Goal: Transaction & Acquisition: Download file/media

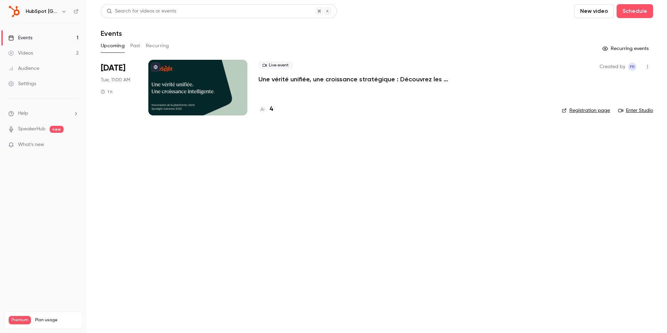
click at [140, 48] on button "Past" at bounding box center [135, 45] width 10 height 11
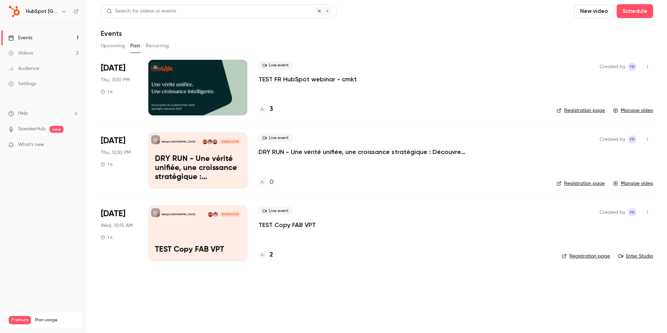
click at [120, 45] on button "Upcoming" at bounding box center [113, 45] width 24 height 11
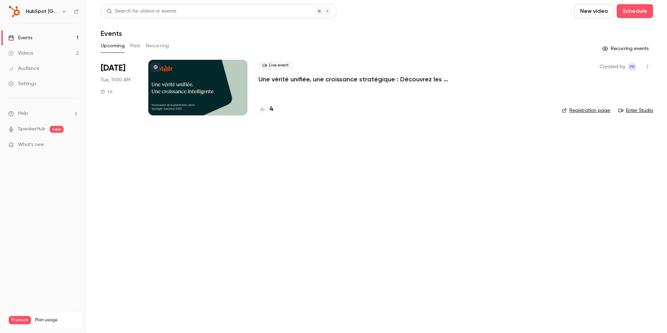
click at [137, 48] on button "Past" at bounding box center [135, 45] width 10 height 11
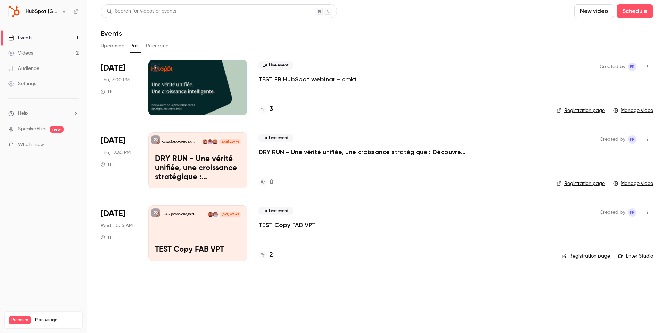
click at [188, 78] on div at bounding box center [197, 88] width 99 height 56
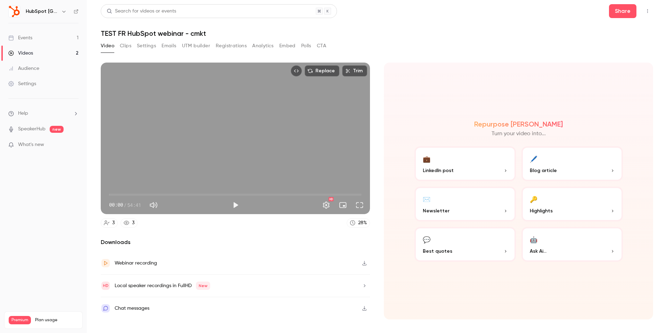
click at [161, 46] on div "Video Clips Settings Emails UTM builder Registrations Analytics Embed Polls CTA" at bounding box center [213, 45] width 225 height 11
click at [167, 47] on button "Emails" at bounding box center [168, 45] width 15 height 11
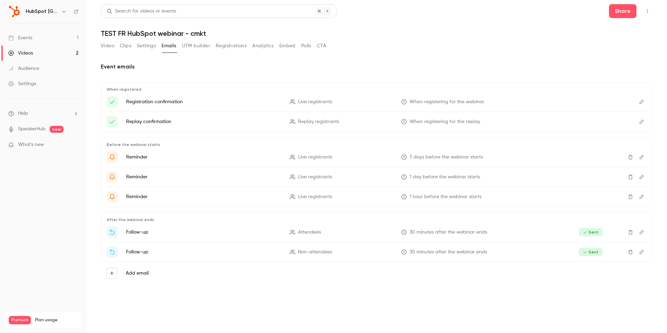
click at [127, 46] on button "Clips" at bounding box center [125, 45] width 11 height 11
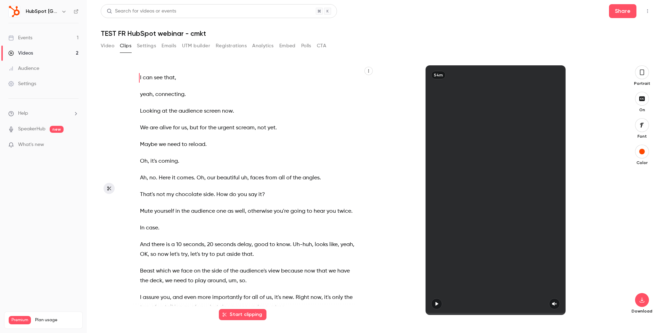
click at [108, 46] on button "Video" at bounding box center [108, 45] width 14 height 11
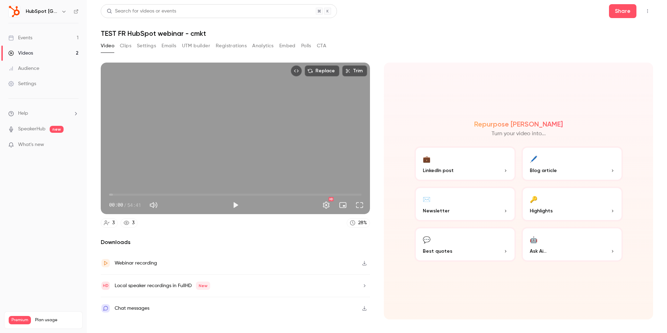
click at [152, 45] on button "Settings" at bounding box center [146, 45] width 19 height 11
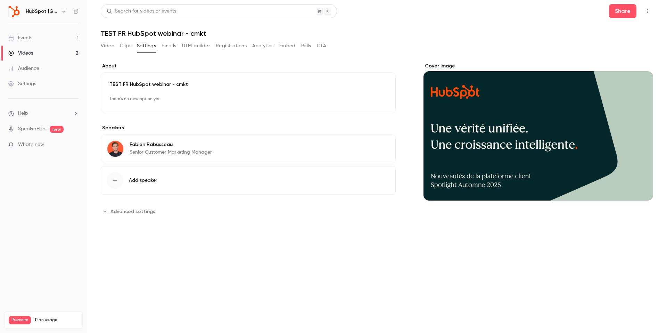
click at [168, 44] on button "Emails" at bounding box center [168, 45] width 15 height 11
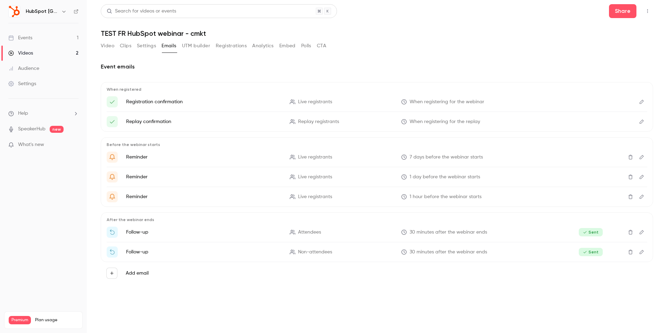
click at [186, 45] on button "UTM builder" at bounding box center [196, 45] width 28 height 11
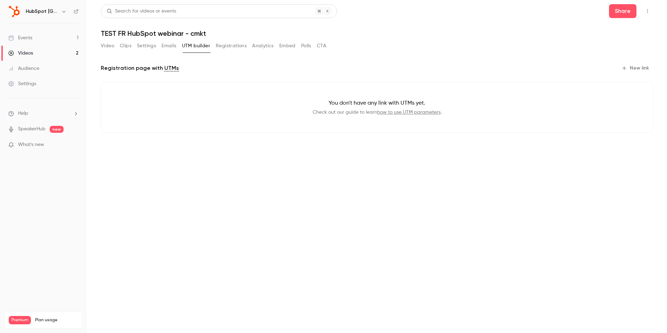
click at [234, 43] on button "Registrations" at bounding box center [231, 45] width 31 height 11
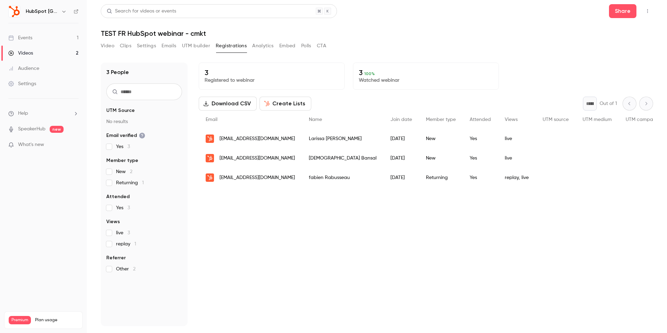
click at [259, 46] on button "Analytics" at bounding box center [263, 45] width 22 height 11
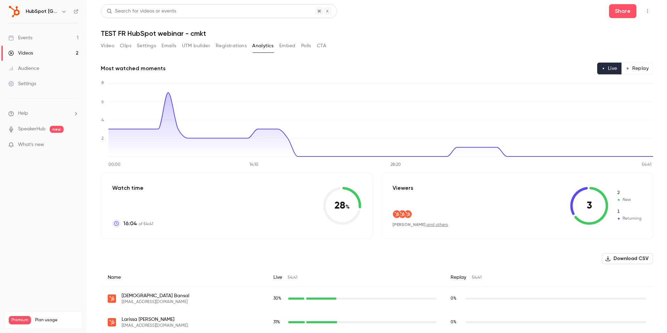
click at [281, 46] on button "Embed" at bounding box center [287, 45] width 16 height 11
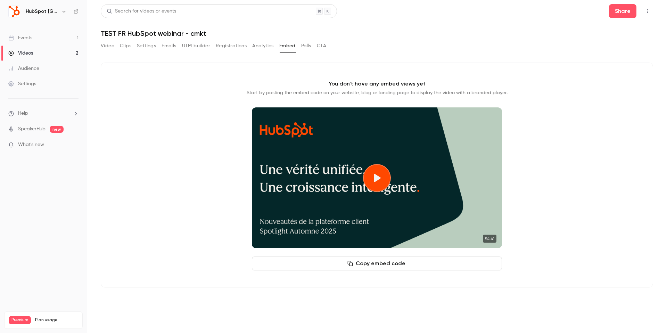
click at [306, 46] on button "Polls" at bounding box center [306, 45] width 10 height 11
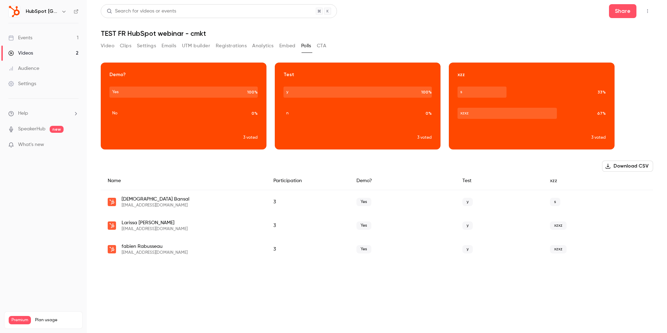
click at [327, 48] on div "Video Clips Settings Emails UTM builder Registrations Analytics Embed Polls CTA" at bounding box center [377, 47] width 552 height 14
click at [110, 46] on button "Video" at bounding box center [108, 45] width 14 height 11
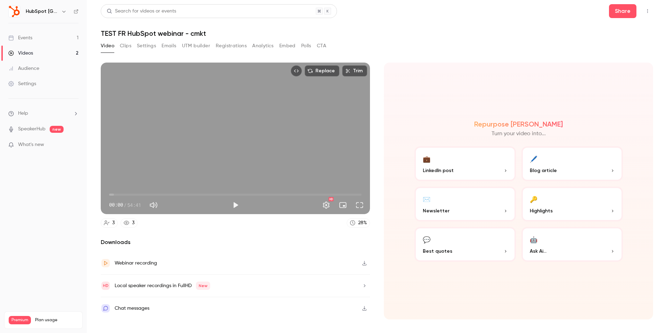
click at [29, 40] on div "Events" at bounding box center [20, 37] width 24 height 7
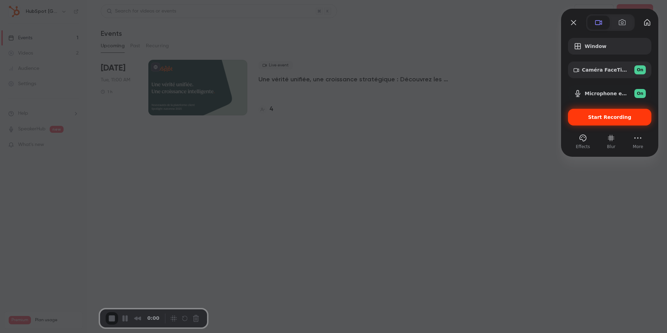
click at [590, 115] on span "Start Recording" at bounding box center [609, 117] width 72 height 6
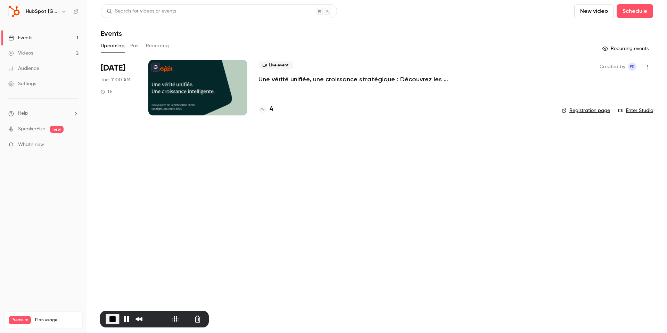
click at [136, 47] on button "Past" at bounding box center [135, 45] width 10 height 11
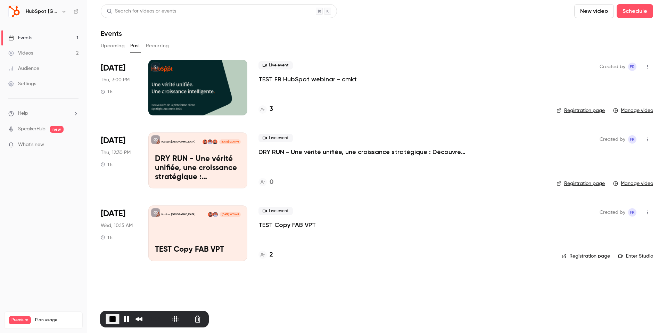
click at [180, 85] on div at bounding box center [197, 88] width 99 height 56
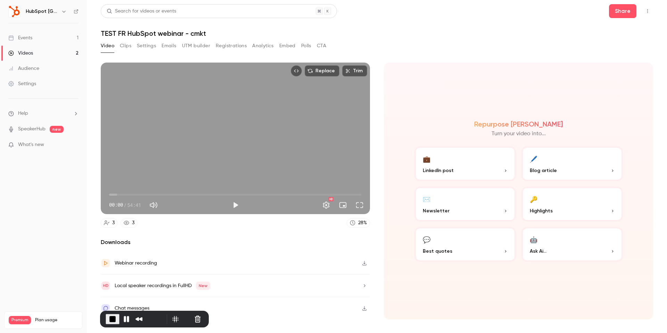
click at [120, 43] on button "Clips" at bounding box center [125, 45] width 11 height 11
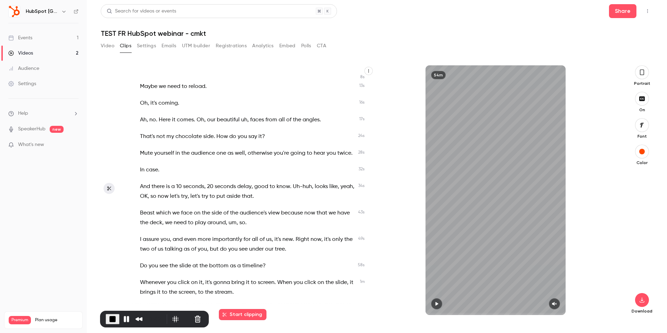
scroll to position [62, 0]
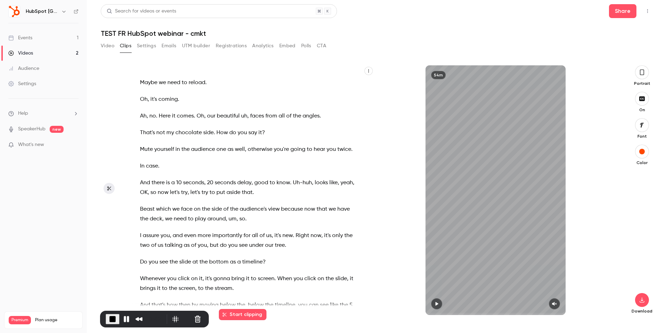
click at [276, 208] on span "view" at bounding box center [273, 209] width 11 height 10
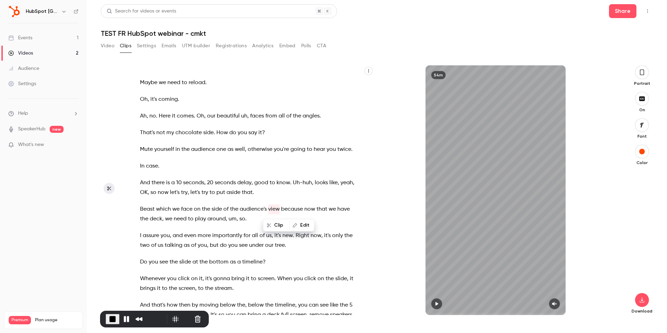
scroll to position [77, 0]
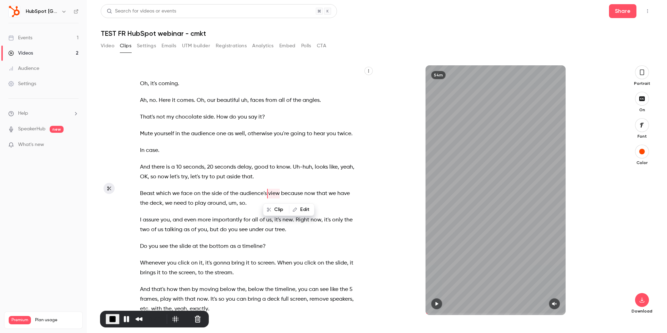
click at [228, 234] on span "you" at bounding box center [232, 230] width 9 height 10
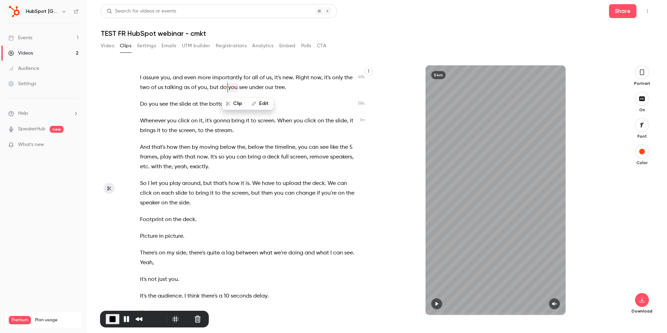
click at [212, 253] on span "quite" at bounding box center [213, 253] width 13 height 10
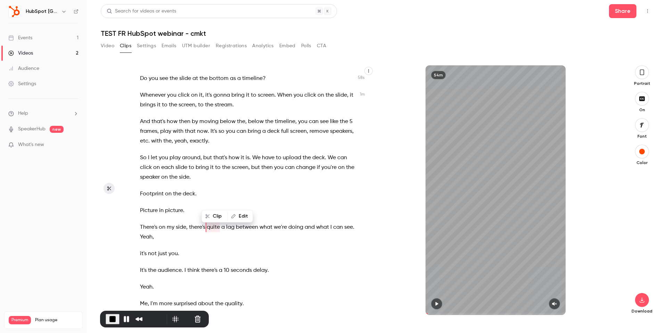
scroll to position [279, 0]
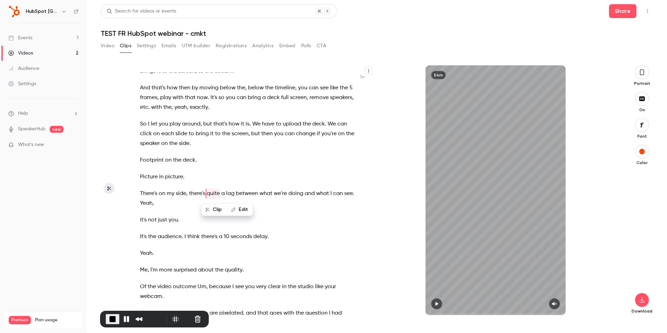
type input "**"
click at [151, 45] on button "Settings" at bounding box center [146, 45] width 19 height 11
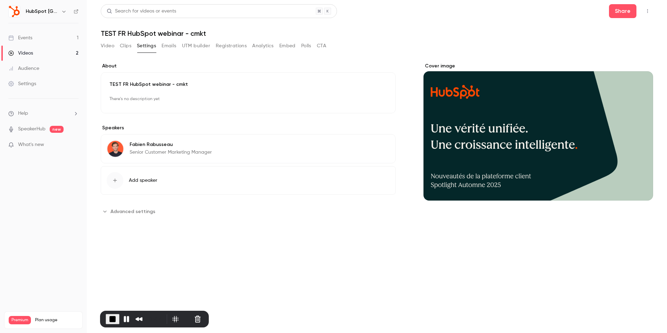
click at [168, 45] on button "Emails" at bounding box center [168, 45] width 15 height 11
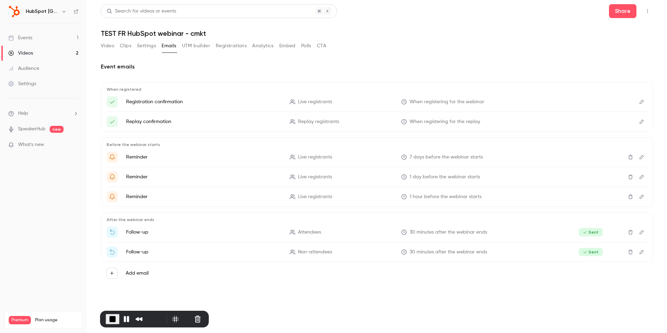
click at [200, 43] on button "UTM builder" at bounding box center [196, 45] width 28 height 11
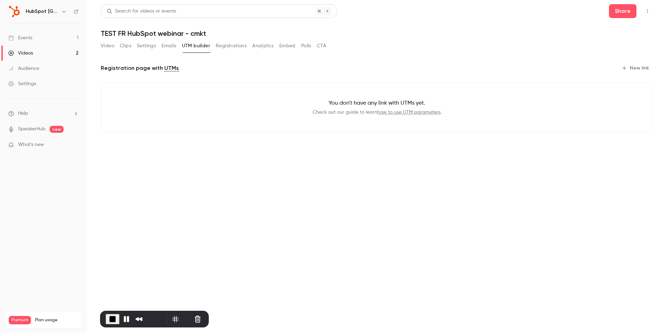
click at [231, 44] on button "Registrations" at bounding box center [231, 45] width 31 height 11
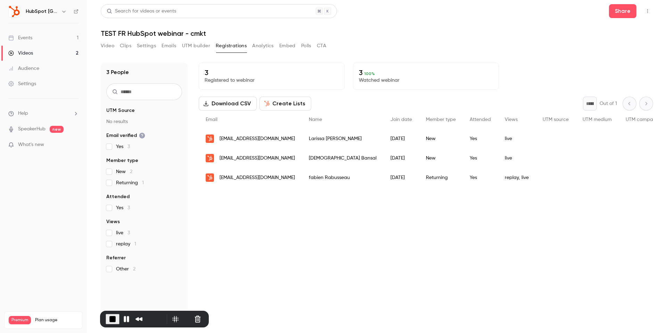
click at [264, 47] on button "Analytics" at bounding box center [263, 45] width 22 height 11
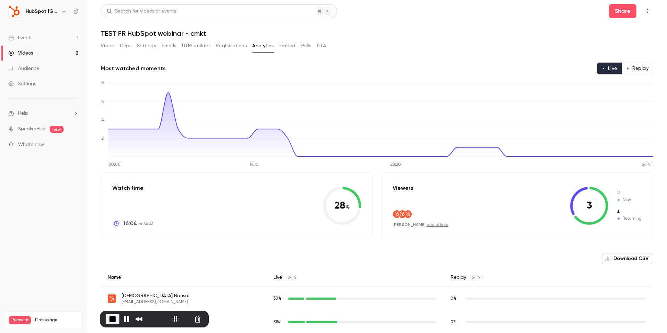
click at [633, 65] on button "Replay" at bounding box center [637, 69] width 32 height 12
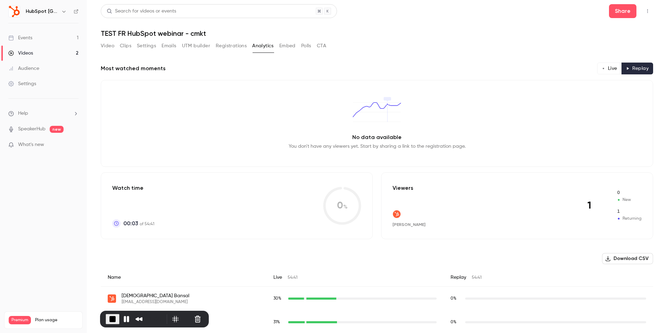
click at [610, 65] on button "Live" at bounding box center [609, 69] width 25 height 12
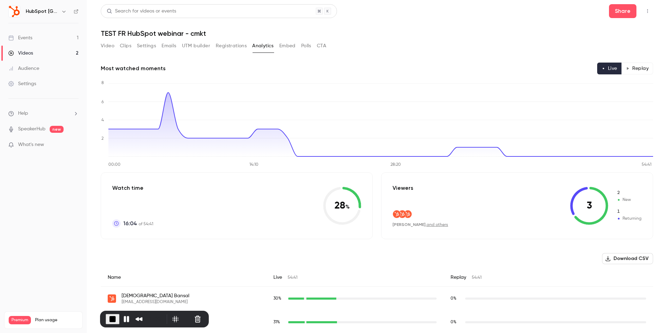
click at [279, 45] on button "Embed" at bounding box center [287, 45] width 16 height 11
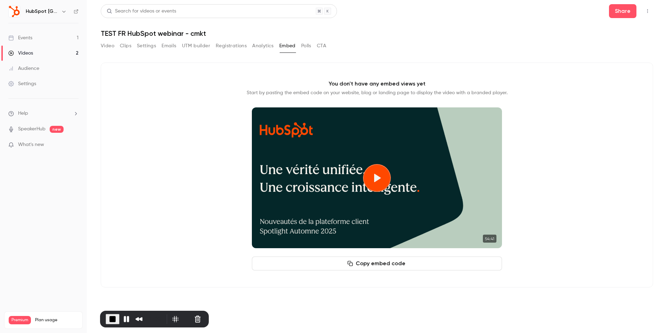
click at [305, 45] on button "Polls" at bounding box center [306, 45] width 10 height 11
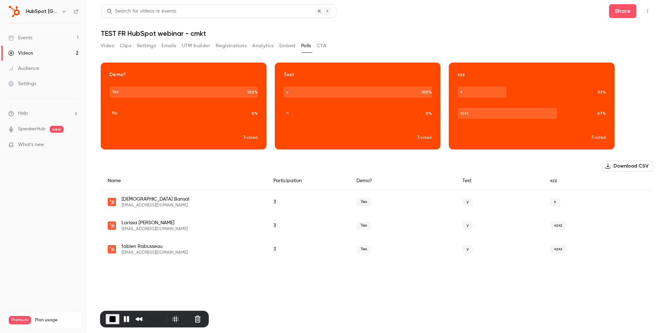
click at [364, 181] on div "Demo?" at bounding box center [402, 181] width 106 height 18
click at [537, 194] on div "y" at bounding box center [499, 202] width 88 height 24
click at [316, 43] on div "Video Clips Settings Emails UTM builder Registrations Analytics Embed Polls CTA" at bounding box center [213, 45] width 225 height 11
click at [323, 46] on button "CTA" at bounding box center [321, 45] width 9 height 11
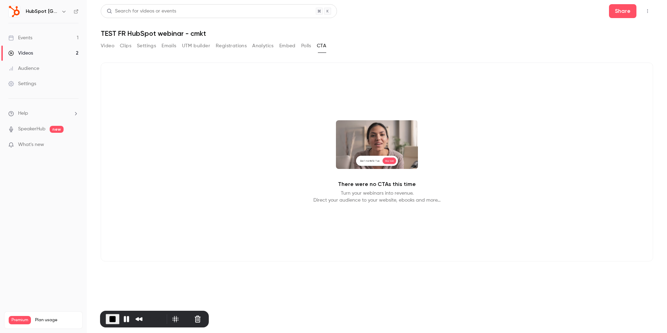
click at [314, 45] on div "Video Clips Settings Emails UTM builder Registrations Analytics Embed Polls CTA" at bounding box center [213, 45] width 225 height 11
click at [305, 47] on button "Polls" at bounding box center [306, 45] width 10 height 11
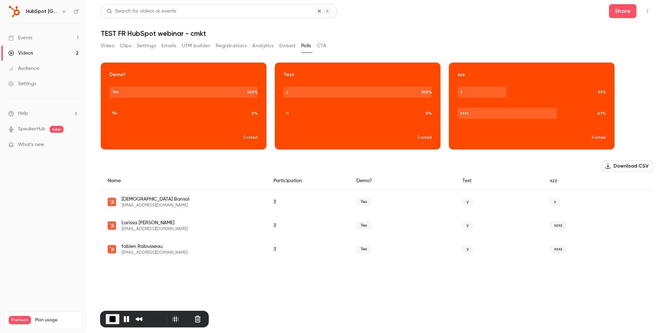
click at [36, 69] on div "Audience" at bounding box center [23, 68] width 31 height 7
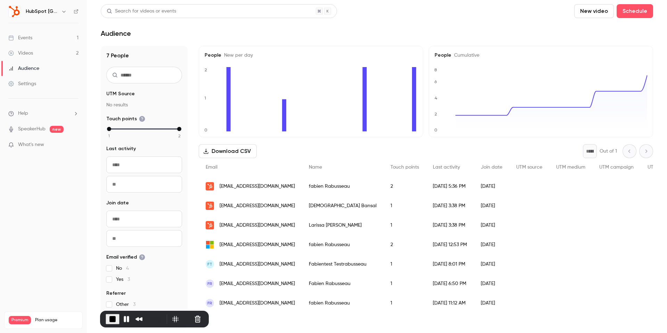
click at [132, 169] on input "From" at bounding box center [144, 164] width 76 height 17
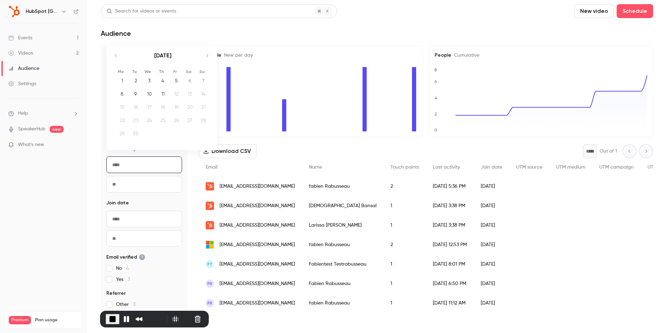
click at [132, 178] on input "To" at bounding box center [144, 184] width 76 height 17
drag, startPoint x: 39, startPoint y: 283, endPoint x: 24, endPoint y: 288, distance: 15.8
click at [23, 280] on div at bounding box center [55, 252] width 104 height 53
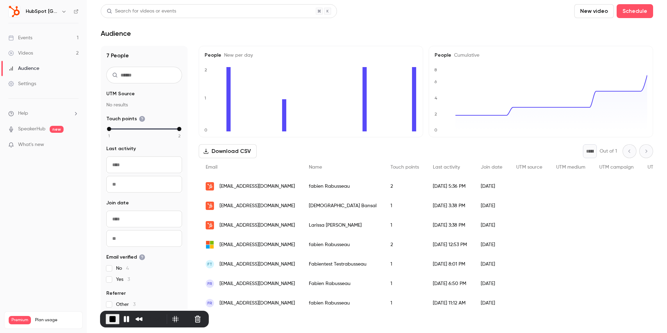
click at [41, 56] on link "Videos 2" at bounding box center [43, 52] width 87 height 15
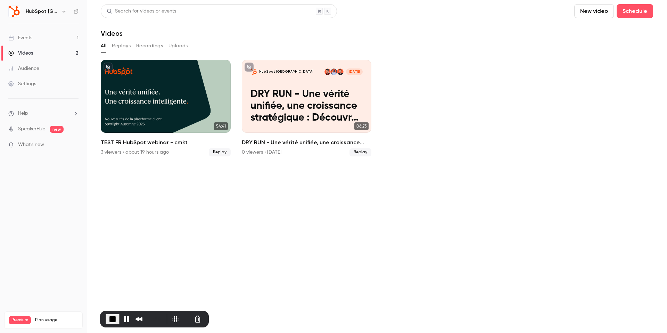
click at [127, 47] on button "Replays" at bounding box center [121, 45] width 19 height 11
click at [141, 47] on button "Recordings" at bounding box center [149, 45] width 27 height 11
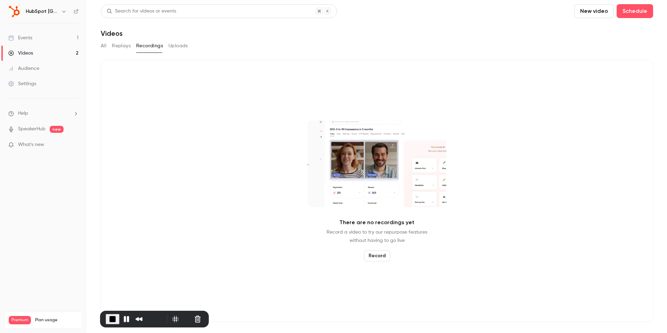
click at [117, 48] on button "Replays" at bounding box center [121, 45] width 19 height 11
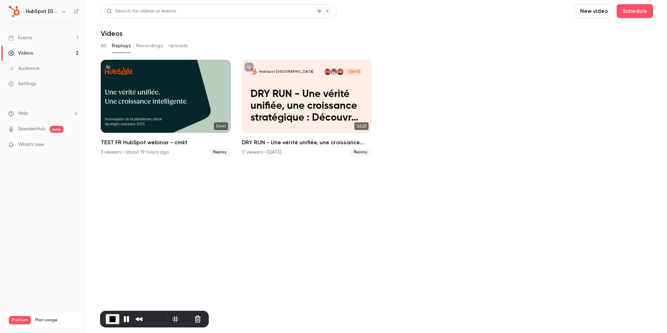
click at [47, 40] on link "Events 1" at bounding box center [43, 37] width 87 height 15
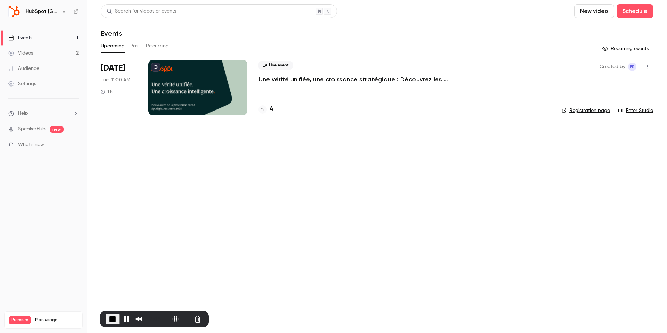
click at [184, 82] on div at bounding box center [197, 88] width 99 height 56
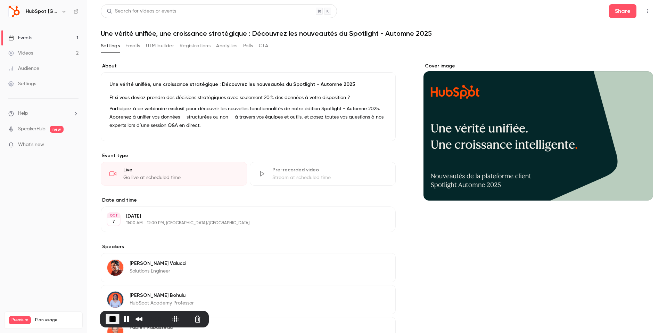
click at [185, 47] on button "Registrations" at bounding box center [195, 45] width 31 height 11
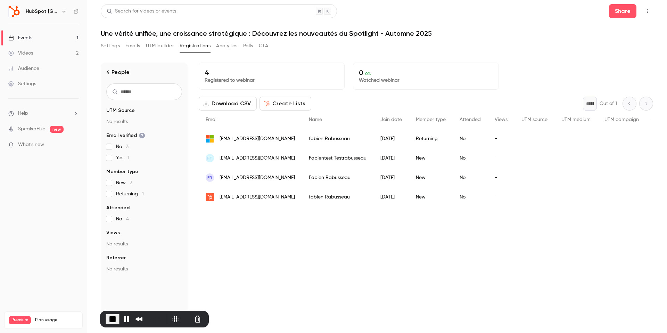
click at [40, 40] on link "Events 1" at bounding box center [43, 37] width 87 height 15
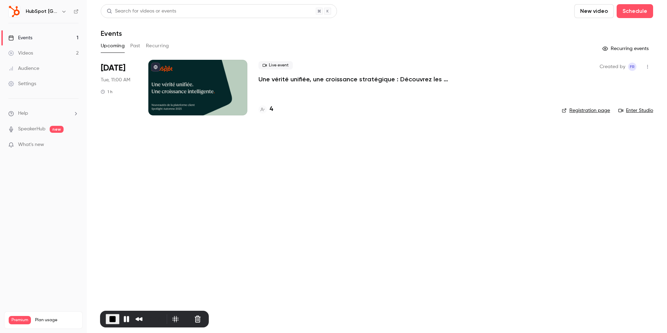
click at [132, 50] on button "Past" at bounding box center [135, 45] width 10 height 11
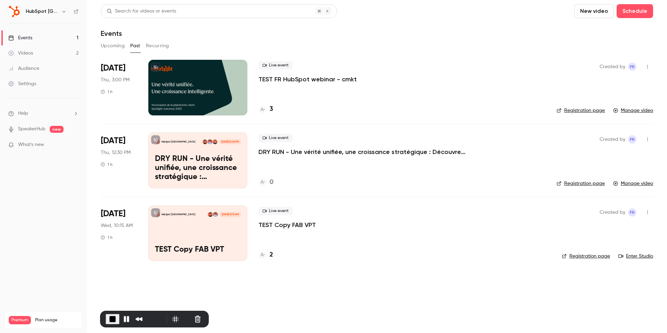
click at [178, 99] on div at bounding box center [197, 88] width 99 height 56
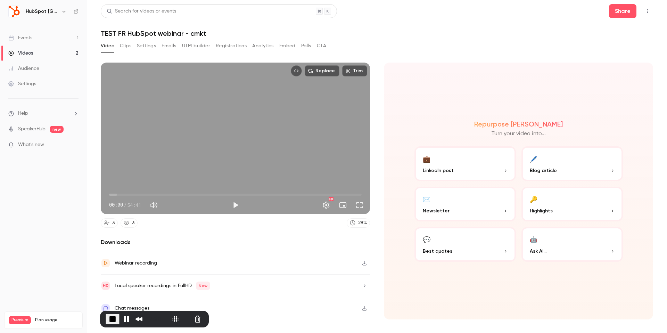
click at [222, 43] on button "Registrations" at bounding box center [231, 45] width 31 height 11
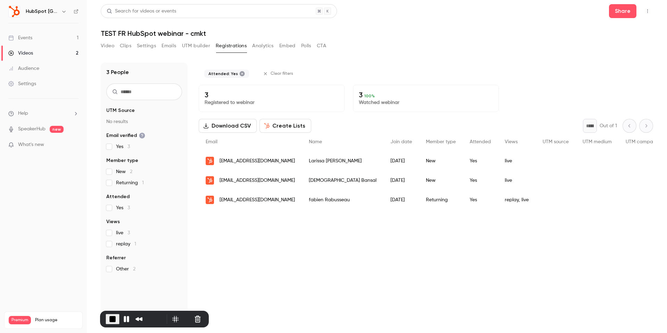
click at [109, 210] on label "Yes 3" at bounding box center [144, 207] width 76 height 7
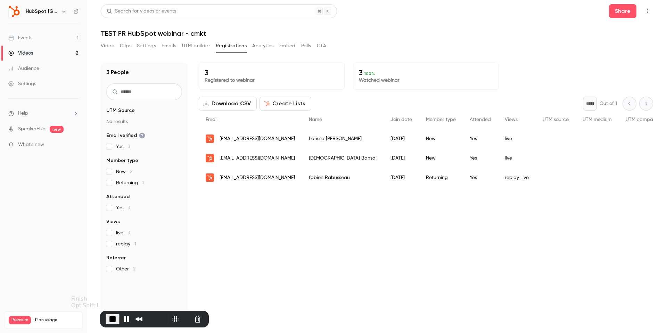
click at [108, 316] on span "End Recording" at bounding box center [112, 319] width 8 height 8
click at [27, 38] on div "Events" at bounding box center [20, 37] width 24 height 7
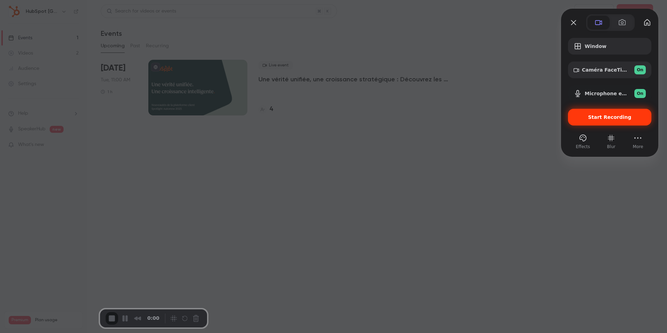
click at [592, 119] on span "Start Recording" at bounding box center [609, 117] width 43 height 6
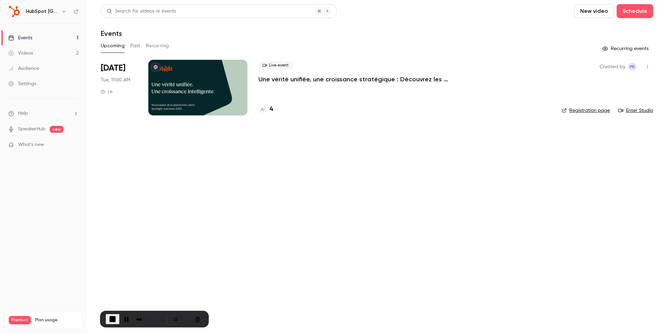
click at [32, 36] on link "Events 1" at bounding box center [43, 37] width 87 height 15
click at [133, 45] on button "Past" at bounding box center [135, 45] width 10 height 11
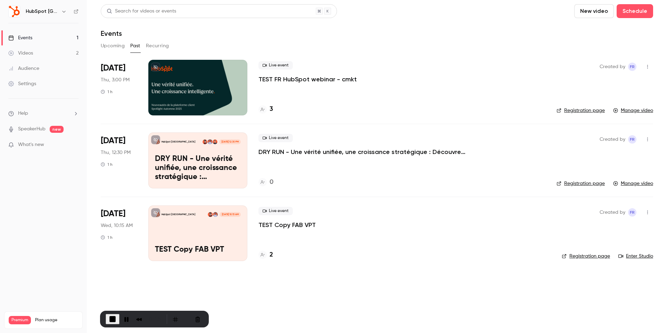
click at [189, 91] on div at bounding box center [197, 88] width 99 height 56
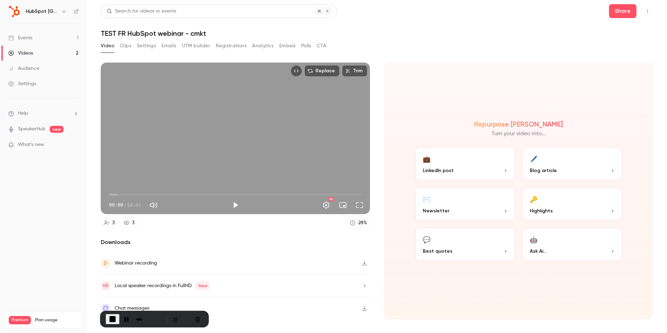
click at [180, 261] on div "Webinar recording" at bounding box center [235, 263] width 269 height 23
click at [227, 287] on div "Local speaker recordings in FullHD New" at bounding box center [235, 285] width 269 height 23
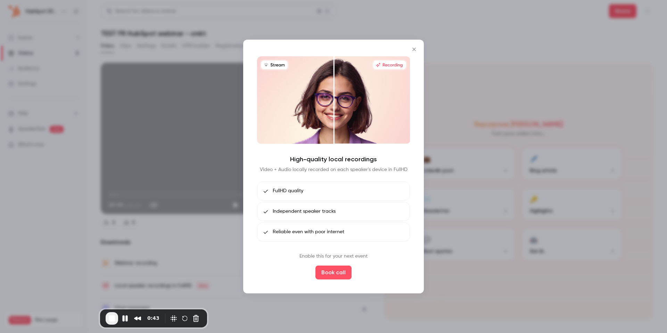
click at [225, 209] on div at bounding box center [333, 166] width 667 height 333
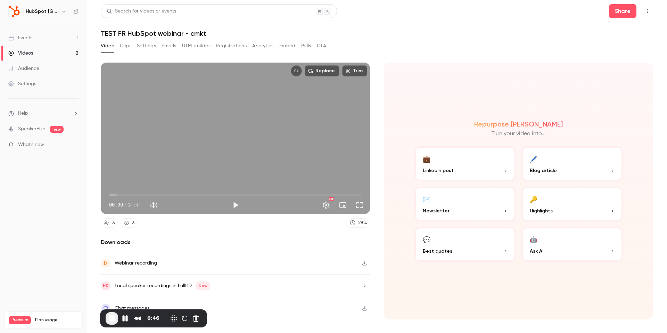
click at [144, 306] on div "Chat messages" at bounding box center [132, 308] width 35 height 8
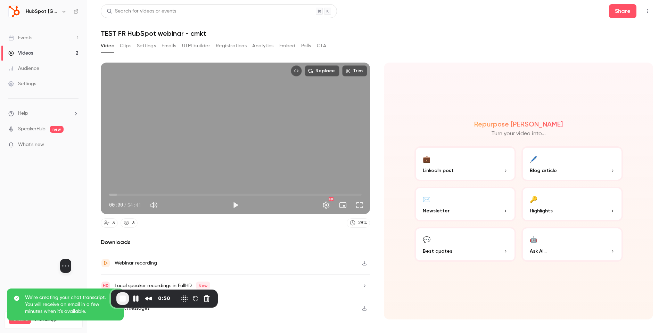
drag, startPoint x: 62, startPoint y: 285, endPoint x: 73, endPoint y: 290, distance: 11.8
click at [73, 259] on div at bounding box center [66, 231] width 104 height 53
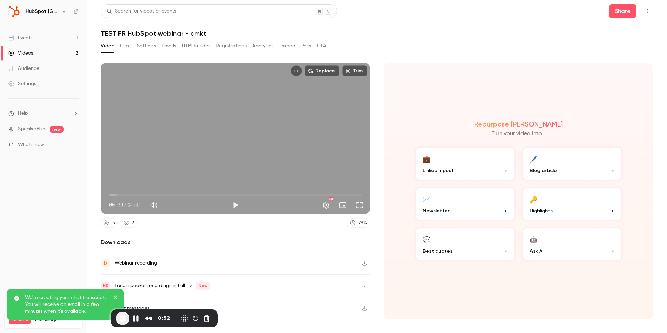
click at [125, 49] on button "Clips" at bounding box center [125, 45] width 11 height 11
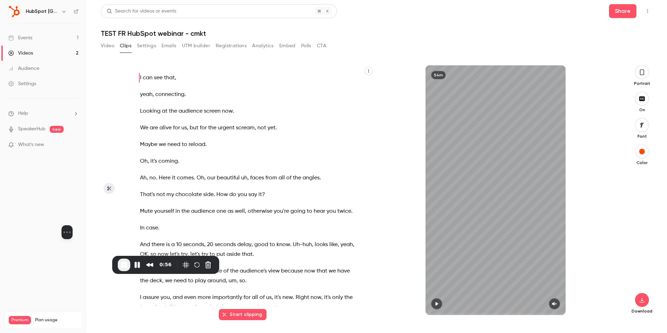
drag, startPoint x: 69, startPoint y: 275, endPoint x: 74, endPoint y: 243, distance: 32.7
click at [74, 225] on div at bounding box center [67, 198] width 104 height 53
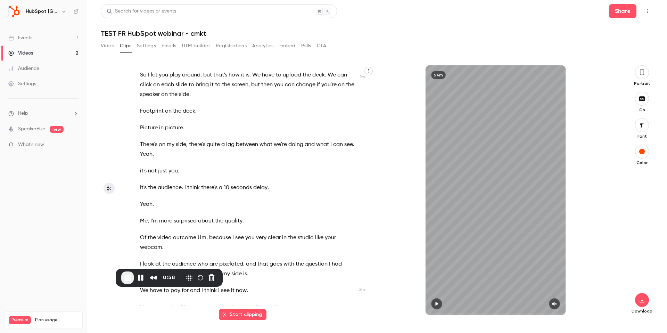
click at [238, 190] on span "seconds" at bounding box center [241, 188] width 21 height 10
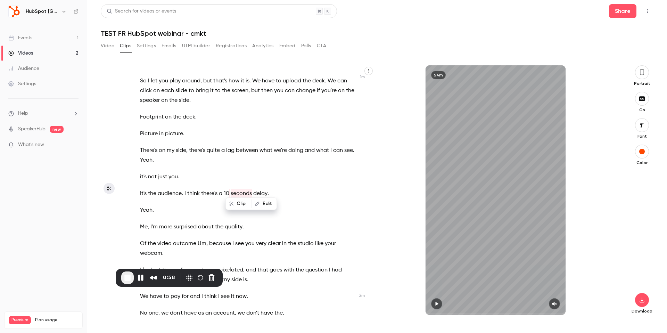
click at [254, 181] on div "I can see that , yeah , connecting . Looking at the audience screen now . We ar…" at bounding box center [250, 193] width 239 height 242
type input "*****"
click at [144, 48] on button "Settings" at bounding box center [146, 45] width 19 height 11
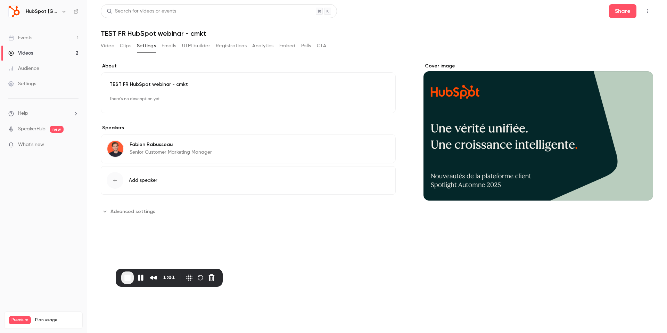
click at [167, 47] on button "Emails" at bounding box center [168, 45] width 15 height 11
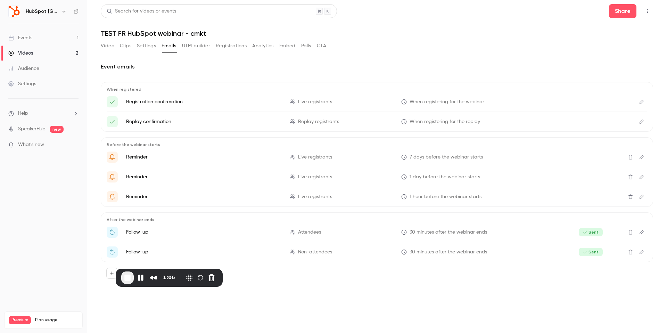
click at [205, 43] on button "UTM builder" at bounding box center [196, 45] width 28 height 11
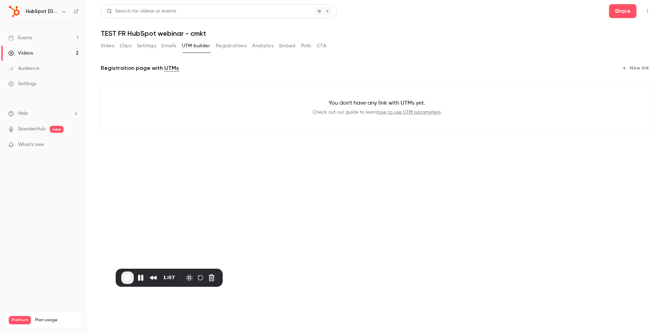
click at [223, 45] on button "Registrations" at bounding box center [231, 45] width 31 height 11
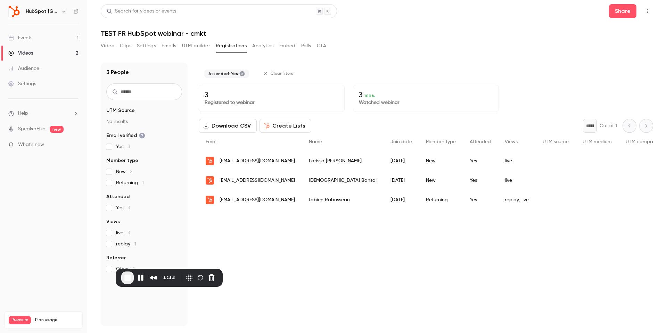
click at [120, 206] on span "Yes 3" at bounding box center [123, 207] width 14 height 7
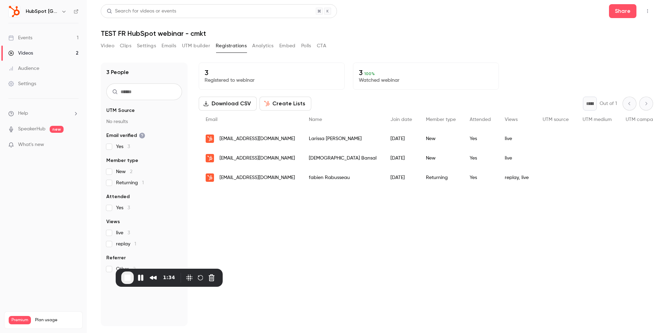
click at [259, 42] on button "Analytics" at bounding box center [263, 45] width 22 height 11
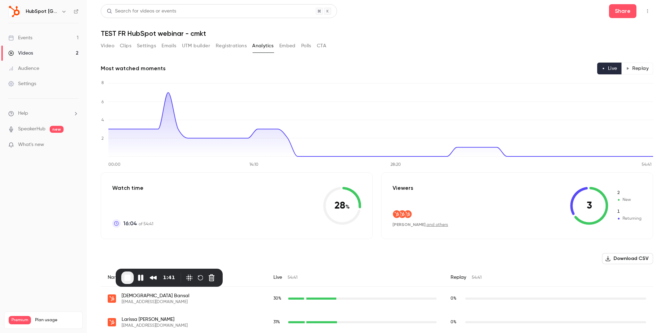
click at [302, 35] on h1 "TEST FR HubSpot webinar - cmkt" at bounding box center [377, 33] width 552 height 8
click at [286, 49] on button "Embed" at bounding box center [287, 45] width 16 height 11
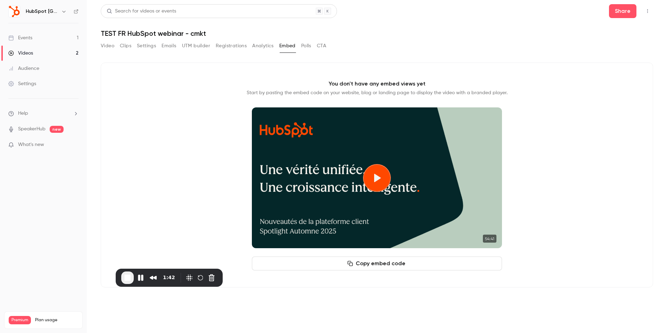
click at [305, 44] on button "Polls" at bounding box center [306, 45] width 10 height 11
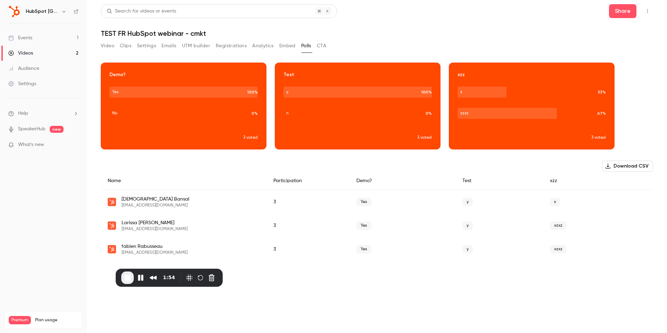
click at [364, 203] on span "Yes" at bounding box center [363, 202] width 15 height 8
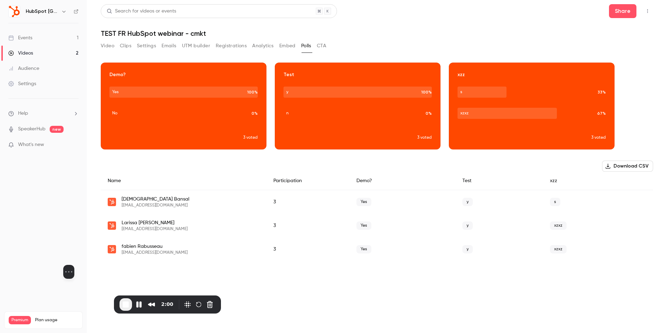
drag, startPoint x: 70, startPoint y: 243, endPoint x: 68, endPoint y: 269, distance: 26.8
click at [68, 265] on div at bounding box center [69, 237] width 104 height 53
click at [619, 163] on button "Download CSV" at bounding box center [627, 165] width 51 height 11
